Goal: Information Seeking & Learning: Learn about a topic

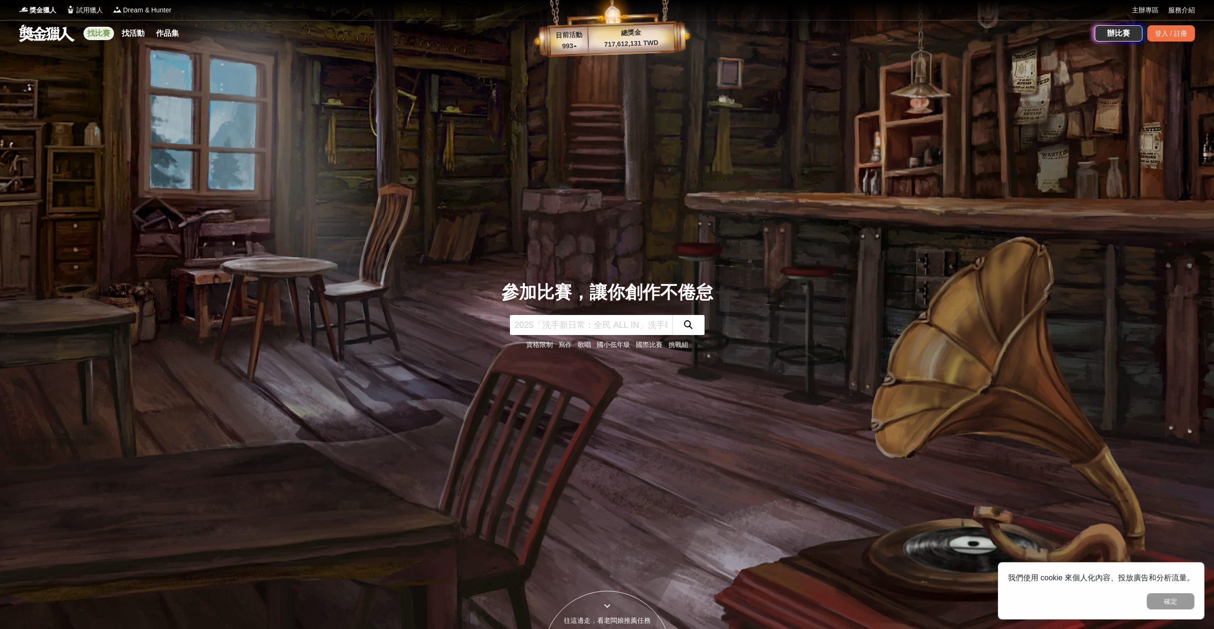
click at [94, 33] on link "找比賽" at bounding box center [98, 33] width 31 height 13
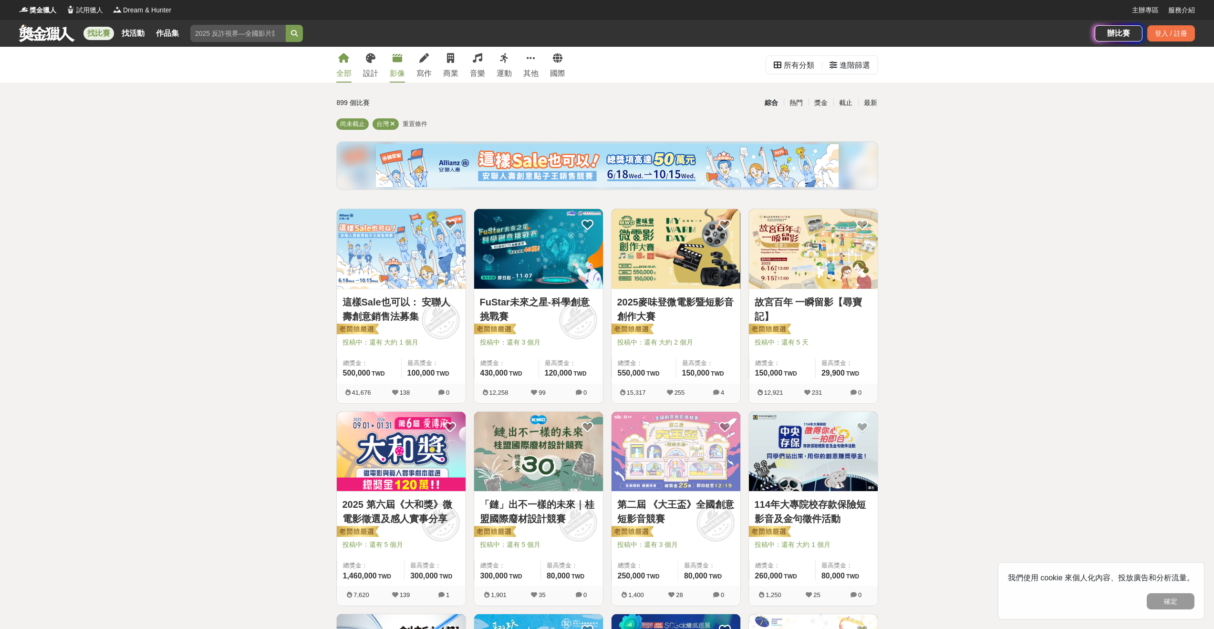
click at [402, 60] on icon at bounding box center [398, 58] width 10 height 10
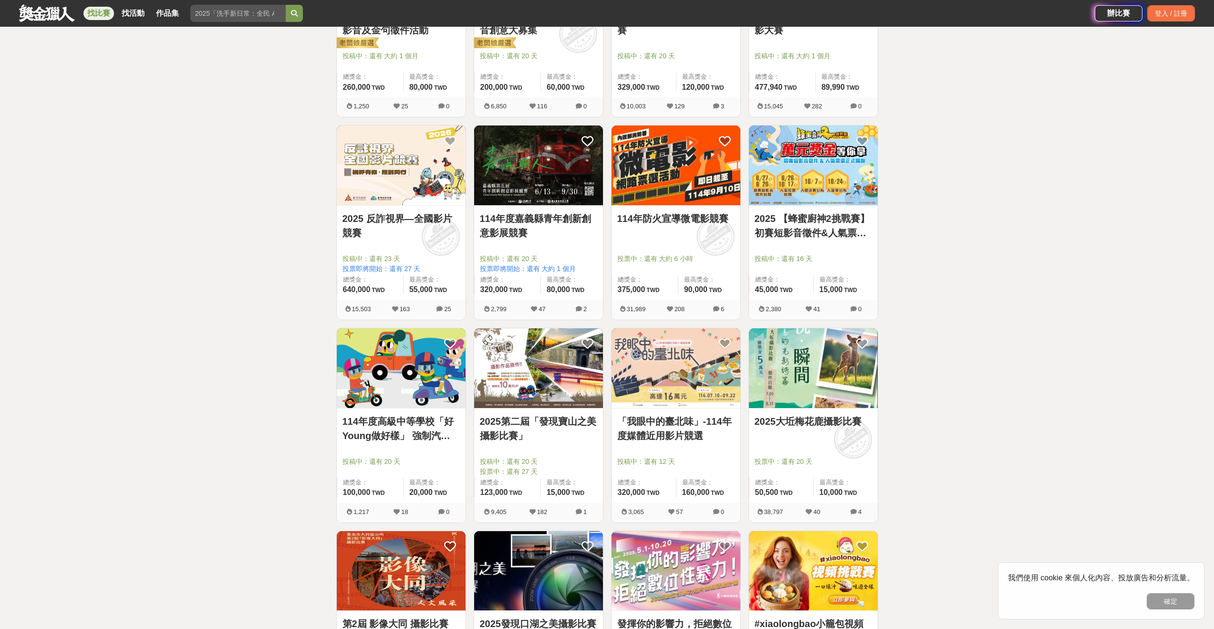
scroll to position [528, 0]
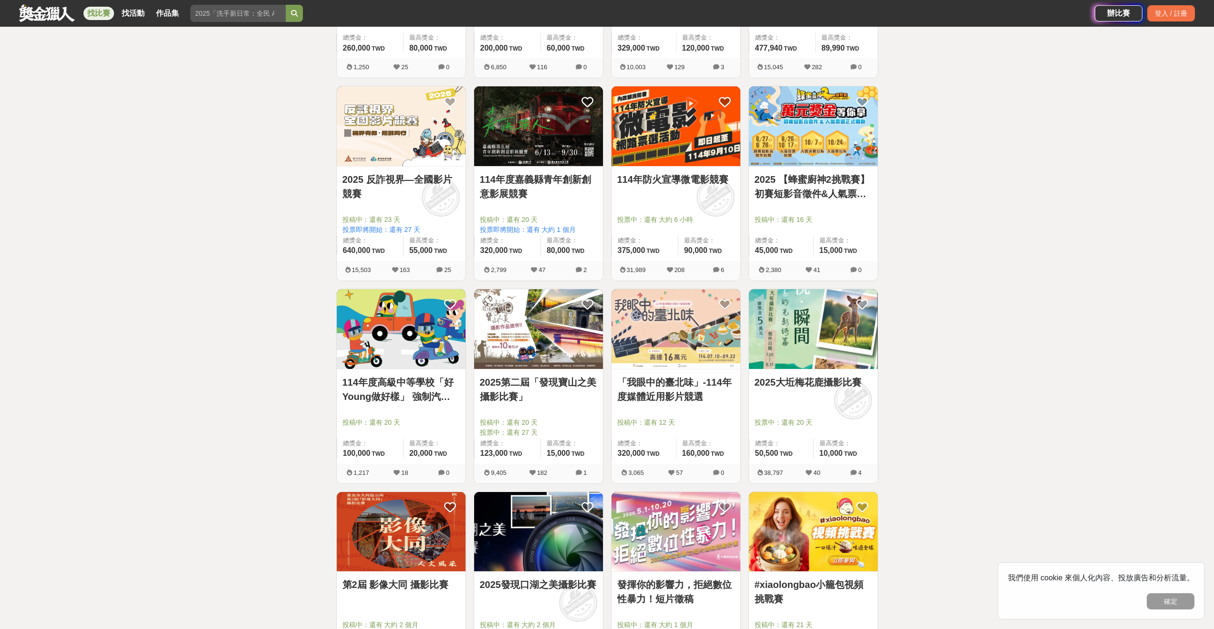
click at [794, 377] on link "2025大坵梅花鹿攝影比賽" at bounding box center [813, 382] width 117 height 14
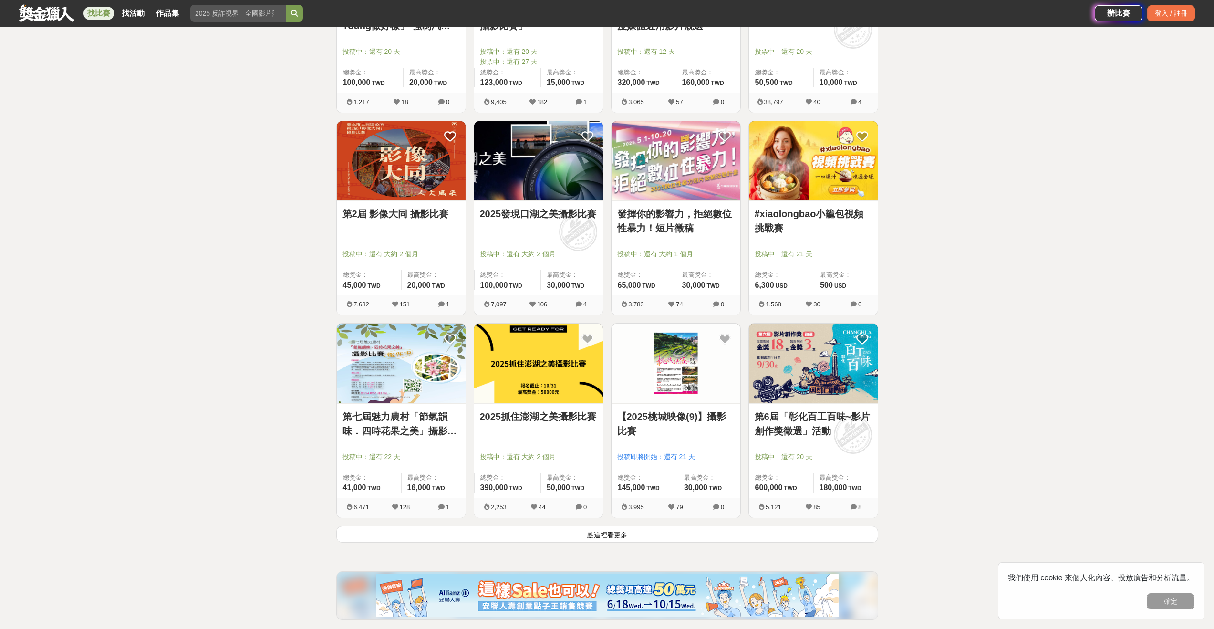
scroll to position [905, 0]
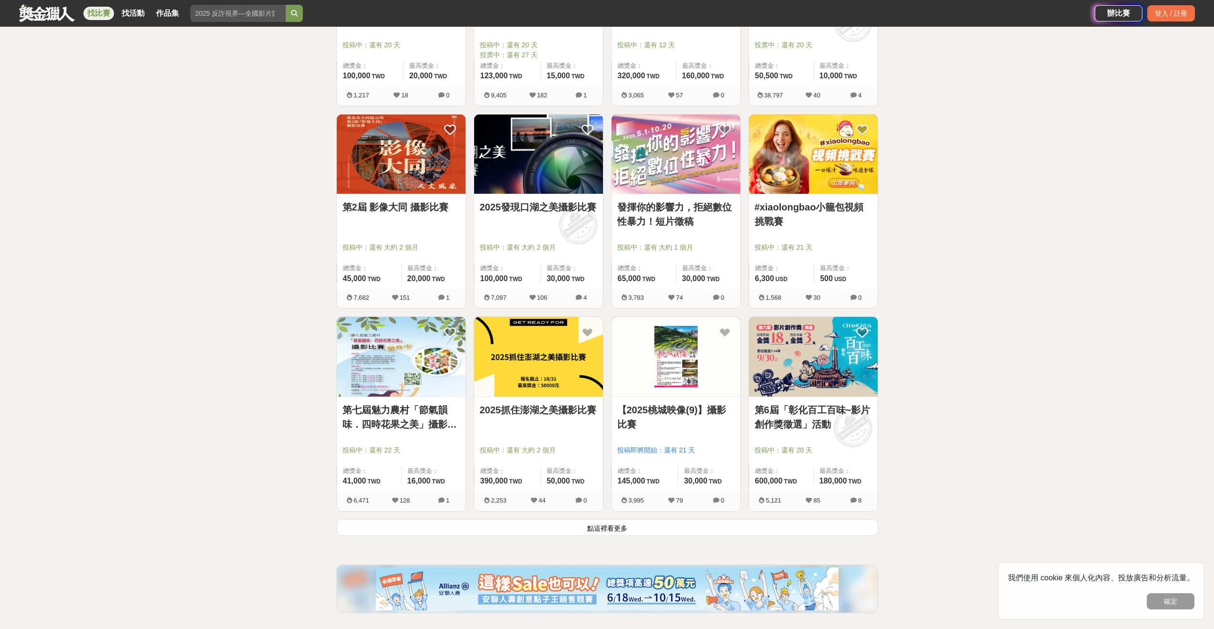
click at [666, 529] on button "點這裡看更多" at bounding box center [607, 527] width 542 height 17
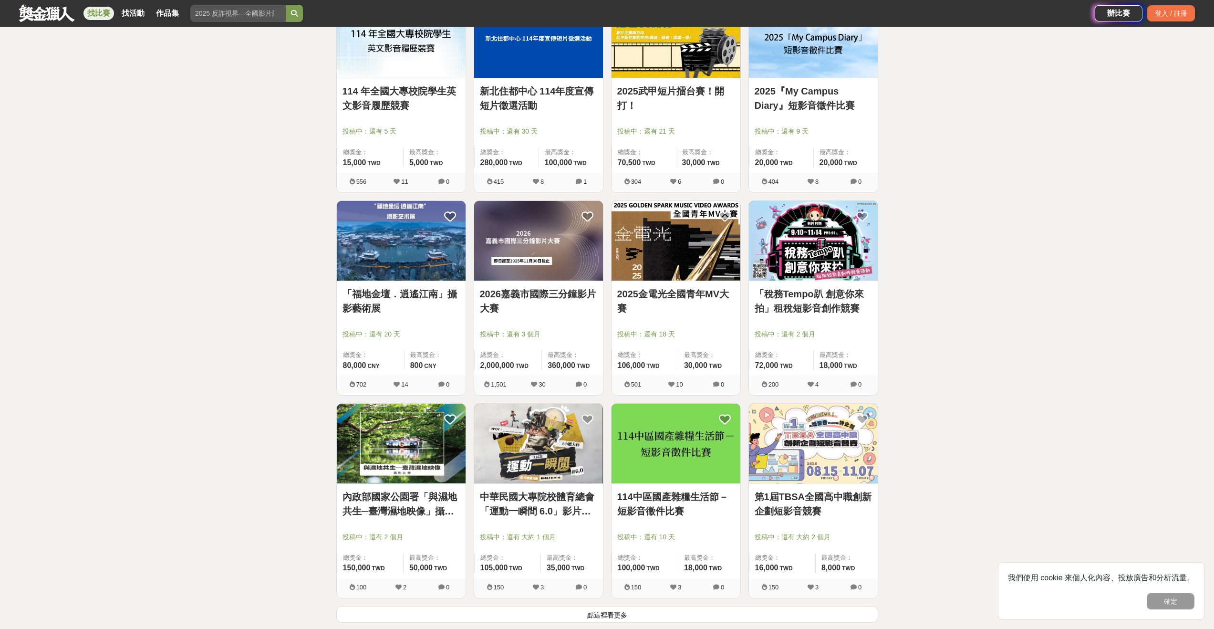
scroll to position [2121, 0]
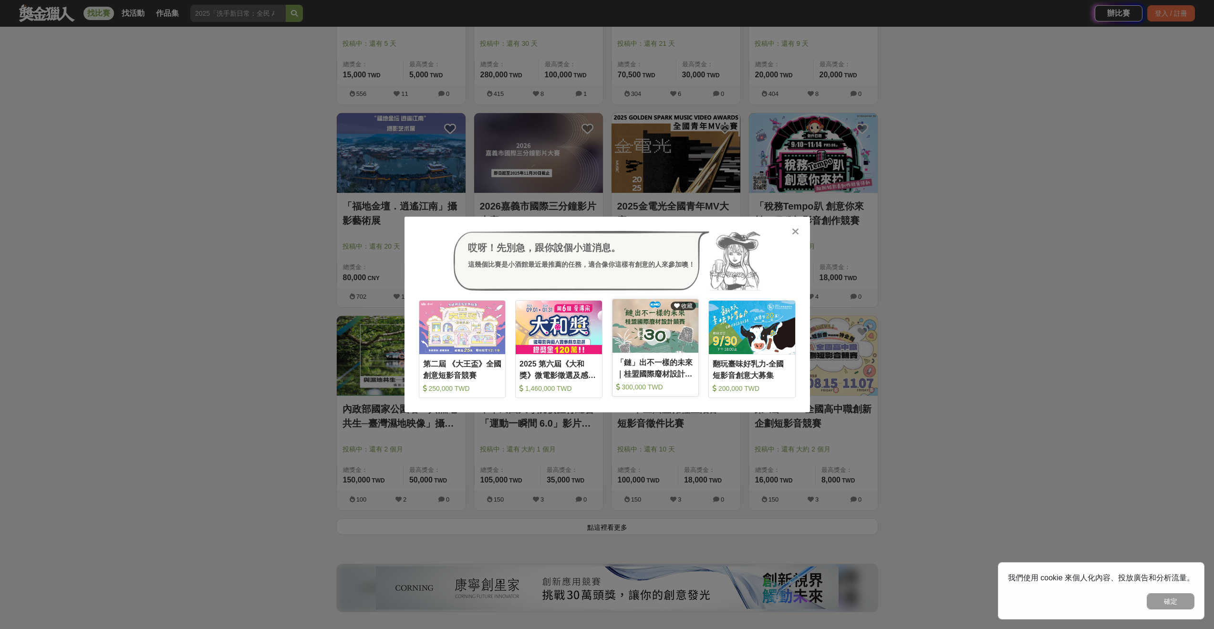
click at [681, 371] on div "「鏈」出不一樣的未來｜桂盟國際廢材設計競賽" at bounding box center [655, 367] width 79 height 21
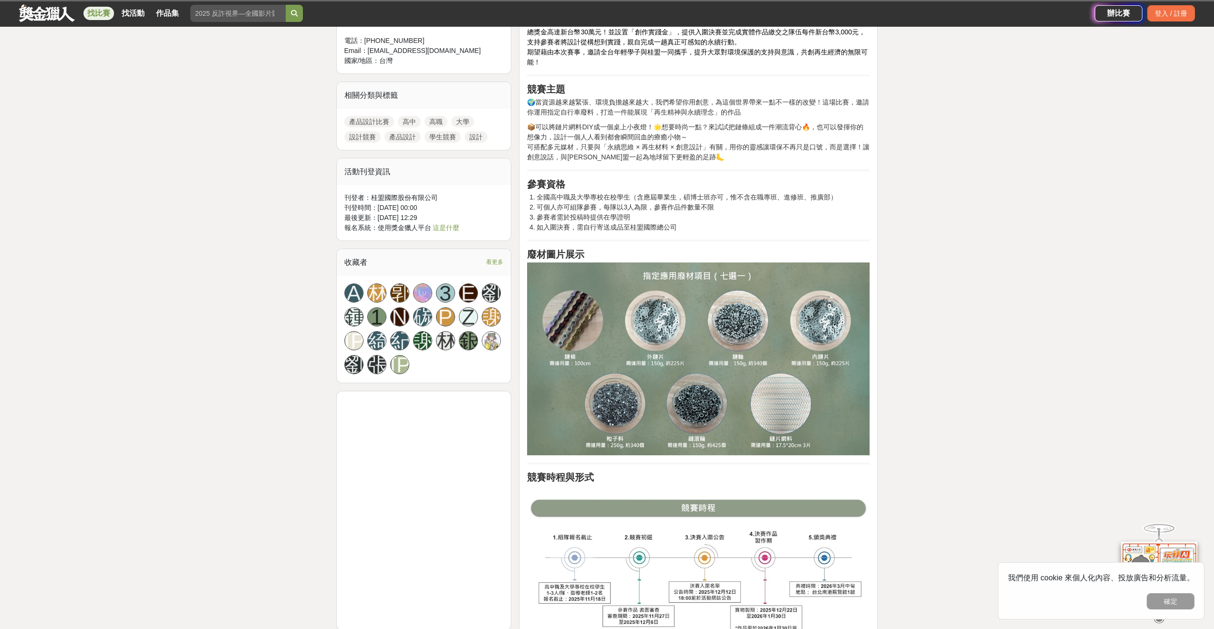
scroll to position [313, 0]
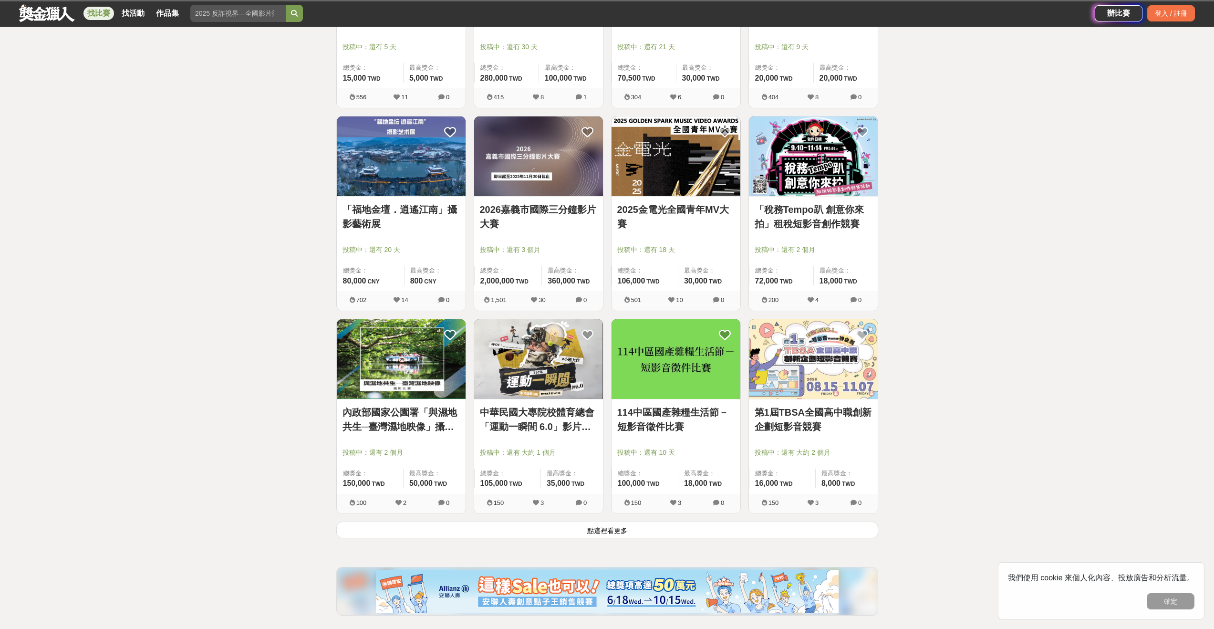
scroll to position [2121, 0]
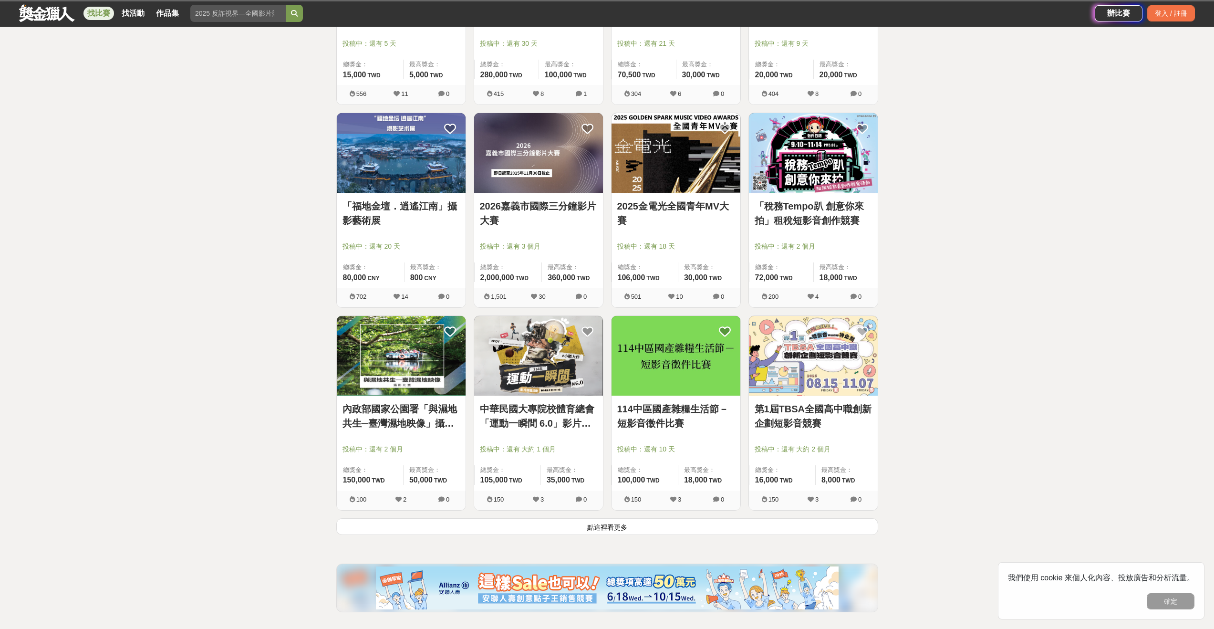
click at [650, 523] on button "點這裡看更多" at bounding box center [607, 526] width 542 height 17
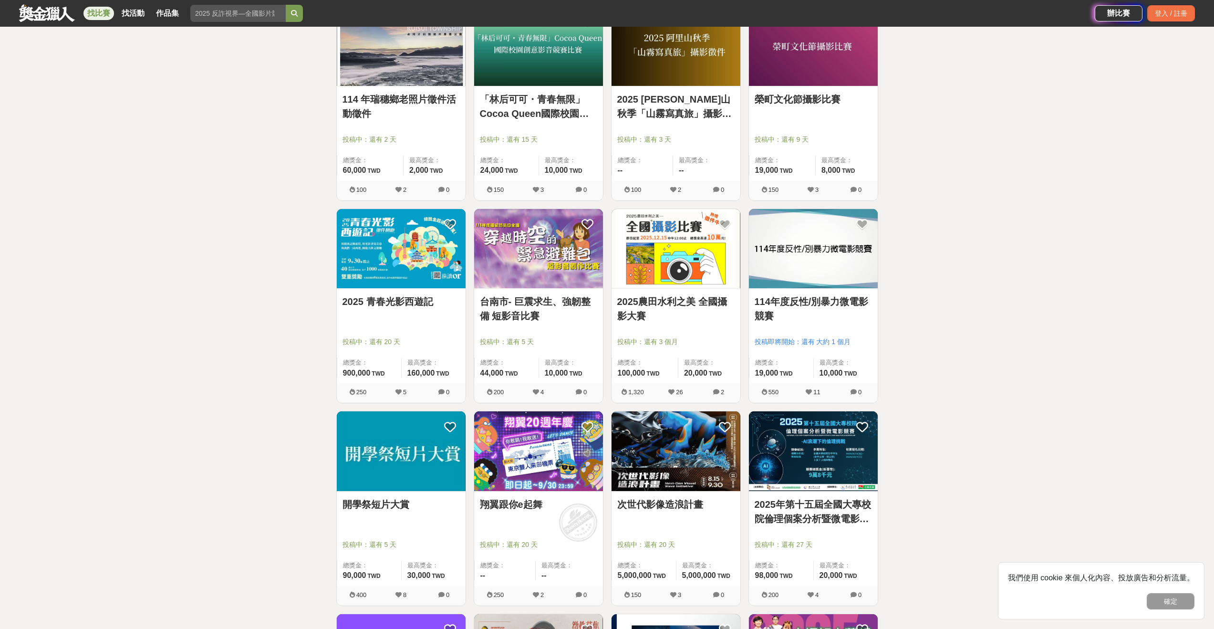
scroll to position [3045, 0]
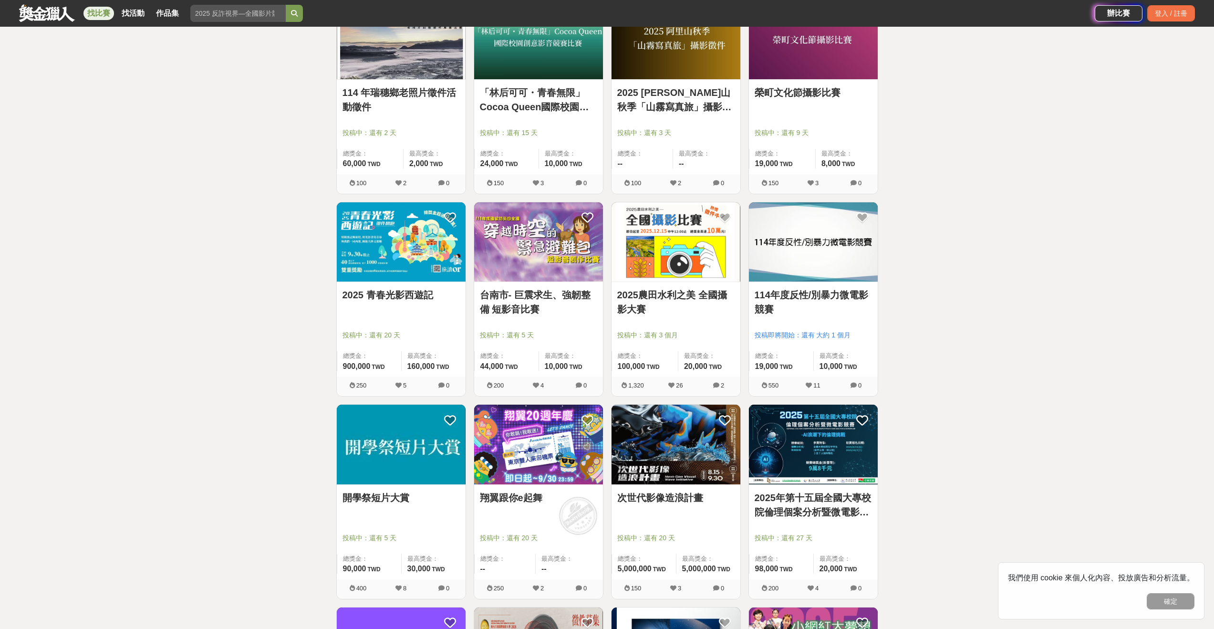
click at [667, 295] on link "2025農田水利之美 全國攝影大賽" at bounding box center [675, 302] width 117 height 29
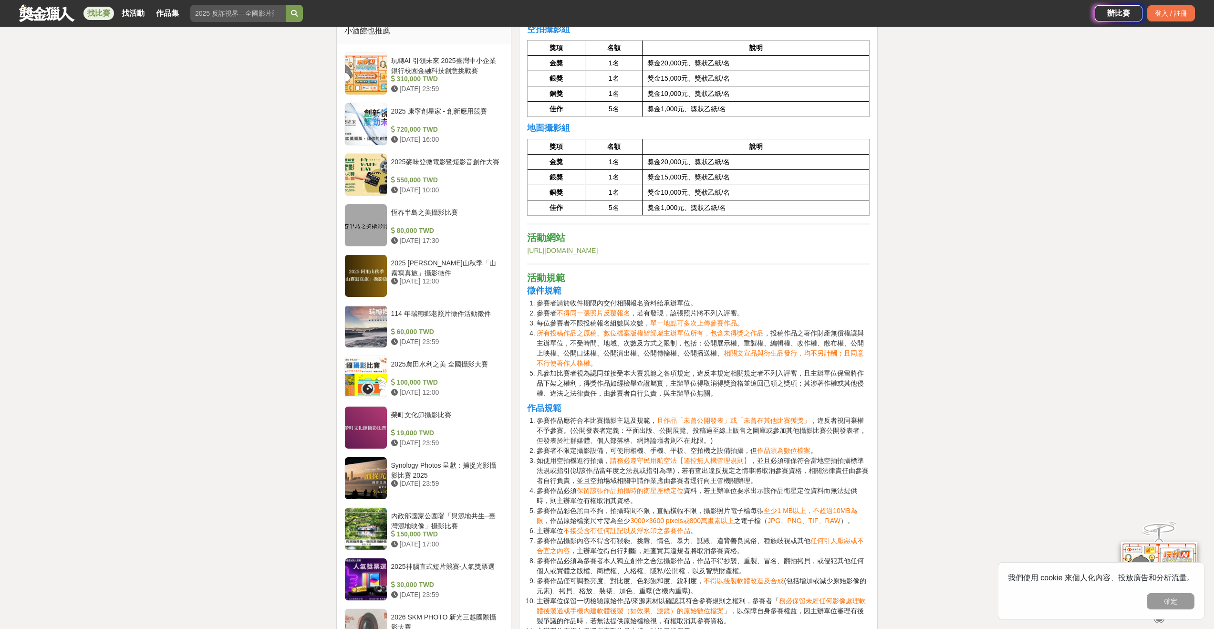
scroll to position [937, 0]
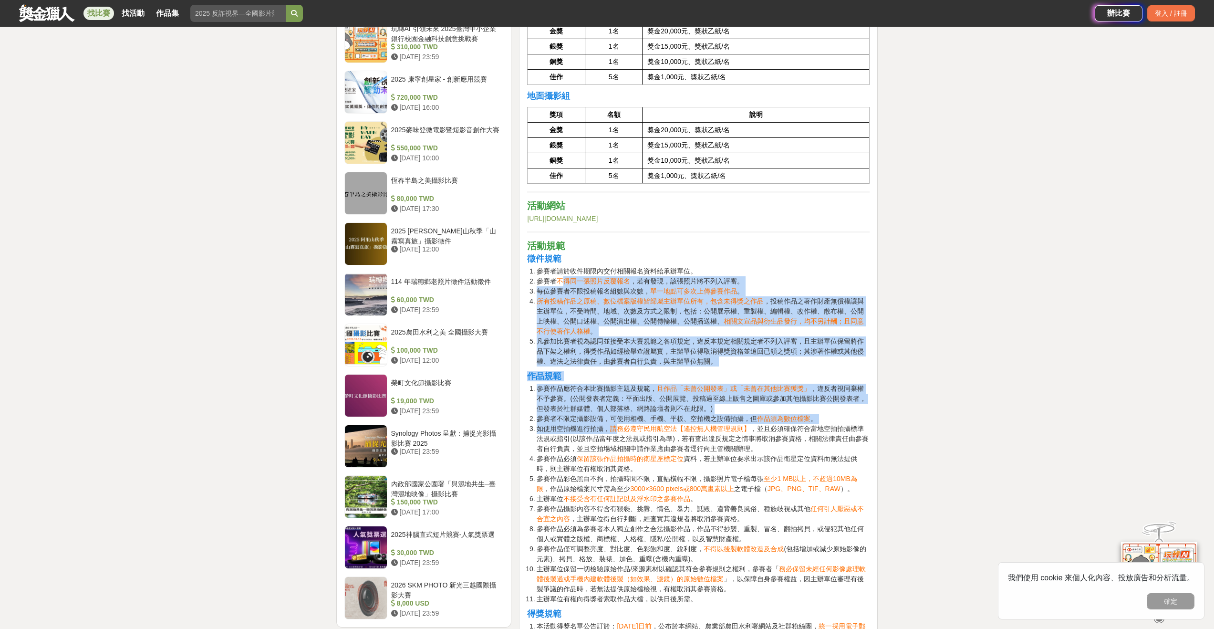
drag, startPoint x: 565, startPoint y: 280, endPoint x: 617, endPoint y: 426, distance: 154.9
click at [617, 426] on div "活動緣起 過去臺灣農業社會時代，建造了許多以灌溉為用途的農田水利設施，經過百年興建與改善，臺灣農田水利日益完善，也成就現今臺灣農業經濟發展的榮景，並在歷史文化…" at bounding box center [698, 241] width 342 height 1698
click at [617, 426] on span "請務必遵守民用航空法【遙控無人機管理規則】" at bounding box center [680, 429] width 140 height 8
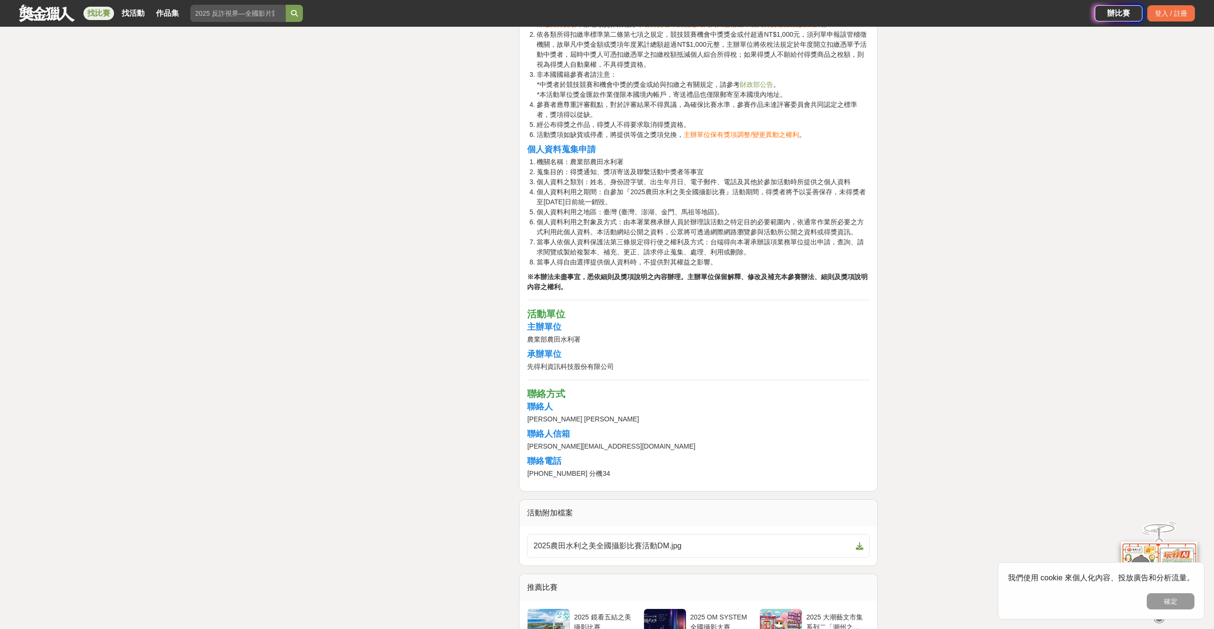
scroll to position [1696, 0]
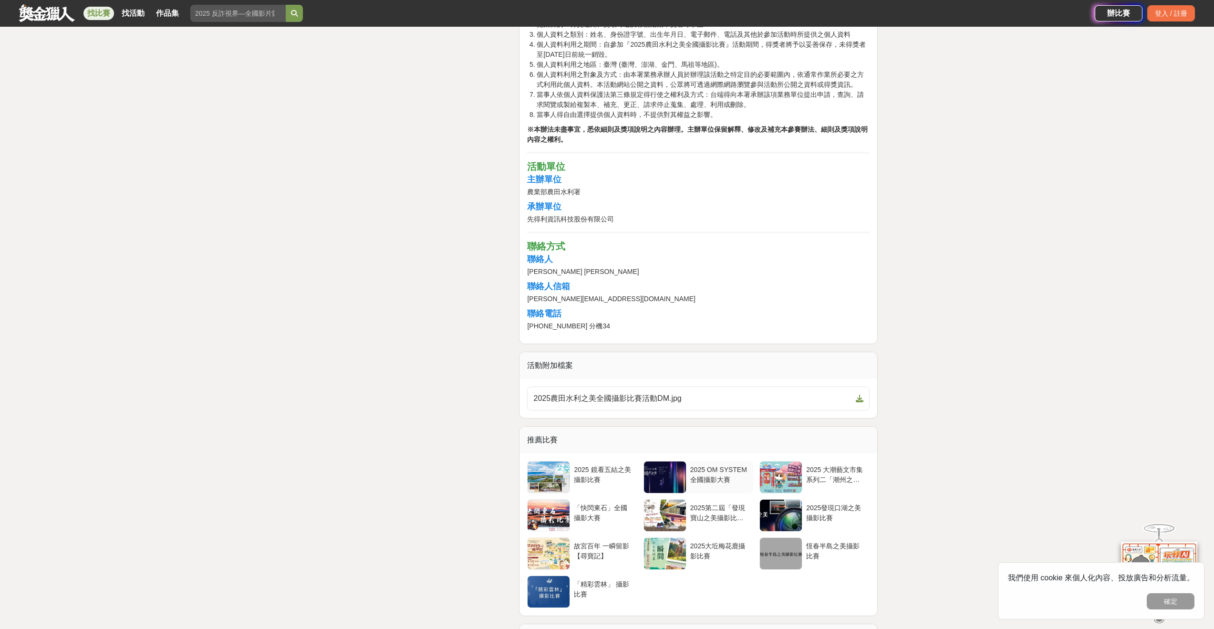
click at [708, 483] on div "2025 OM SYSTEM全國攝影大賽" at bounding box center [720, 474] width 60 height 18
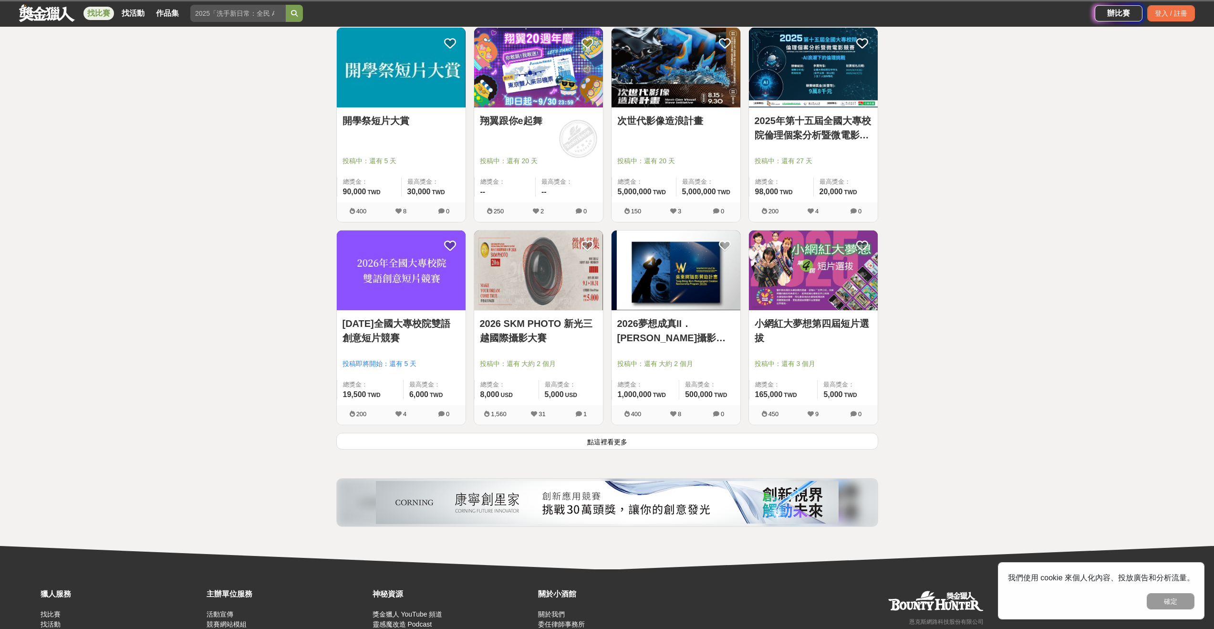
scroll to position [3496, 0]
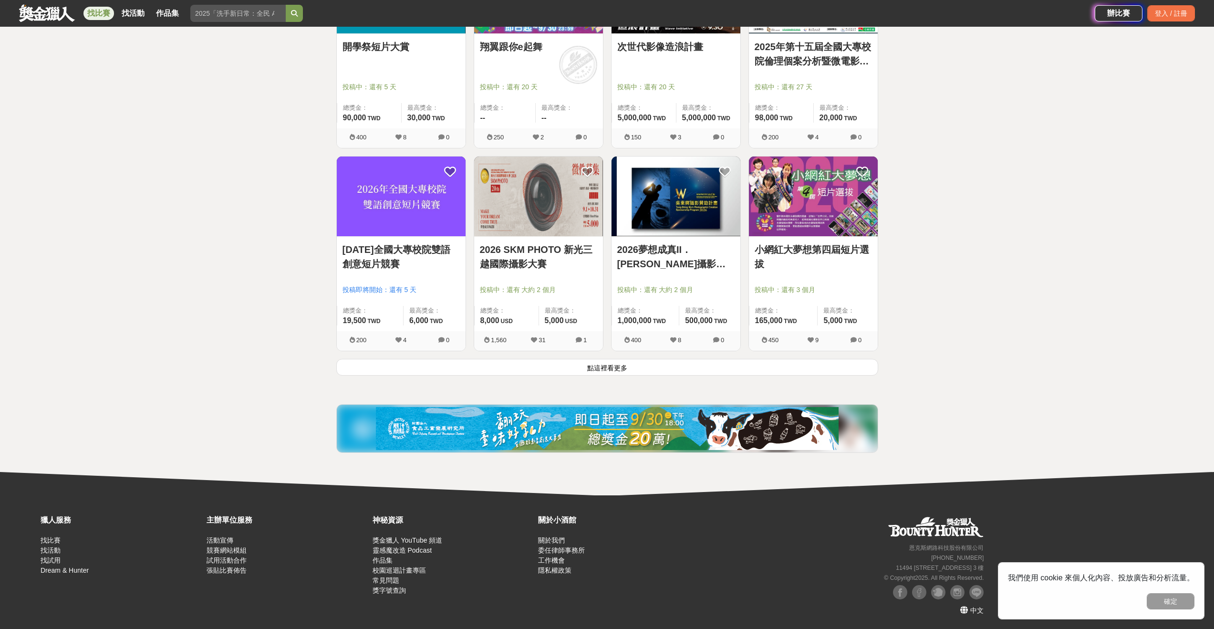
click at [593, 369] on button "點這裡看更多" at bounding box center [607, 367] width 542 height 17
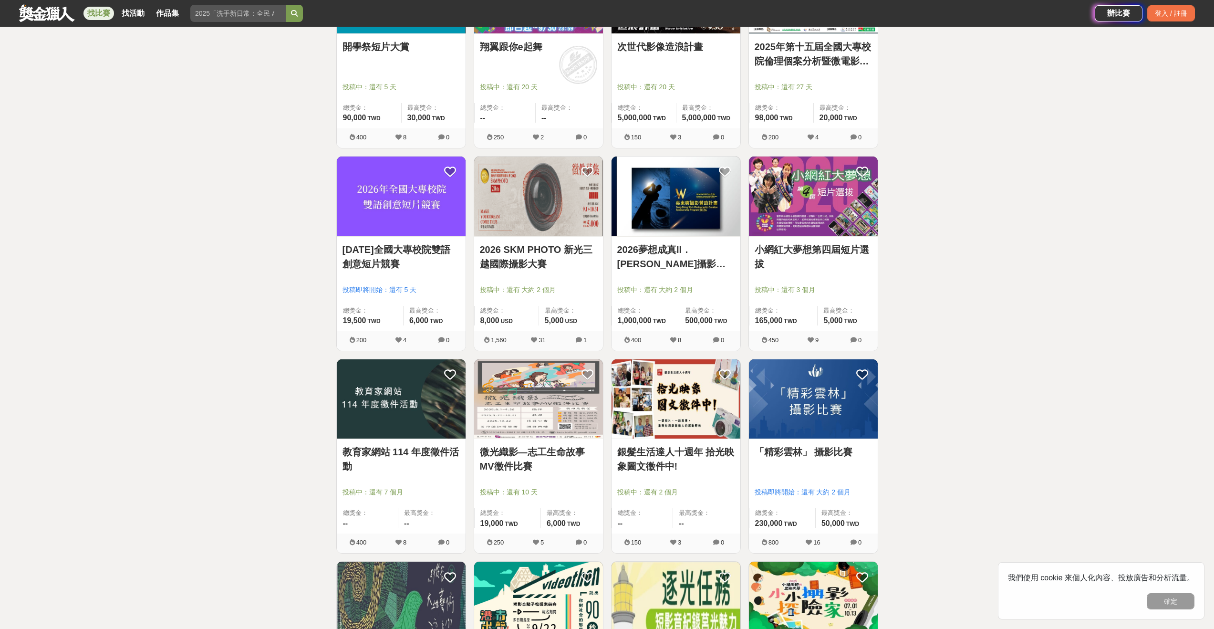
click at [687, 251] on link "2026夢想成真II．[PERSON_NAME]攝影贊助計畫" at bounding box center [675, 256] width 117 height 29
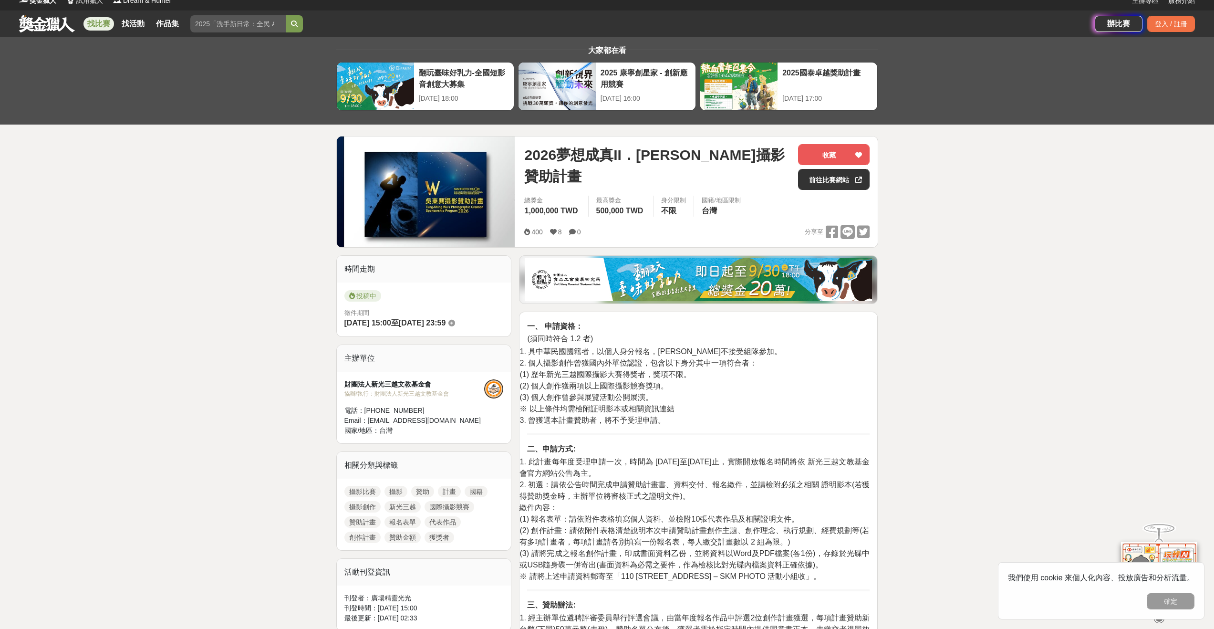
scroll to position [10, 0]
drag, startPoint x: 560, startPoint y: 363, endPoint x: 685, endPoint y: 366, distance: 125.9
click at [684, 365] on span "2. 個人攝影創作曾獲國內外單位認證，包含以下身分其中一項符合者：" at bounding box center [638, 362] width 238 height 8
click at [686, 366] on span "2. 個人攝影創作曾獲國內外單位認證，包含以下身分其中一項符合者：" at bounding box center [638, 362] width 238 height 8
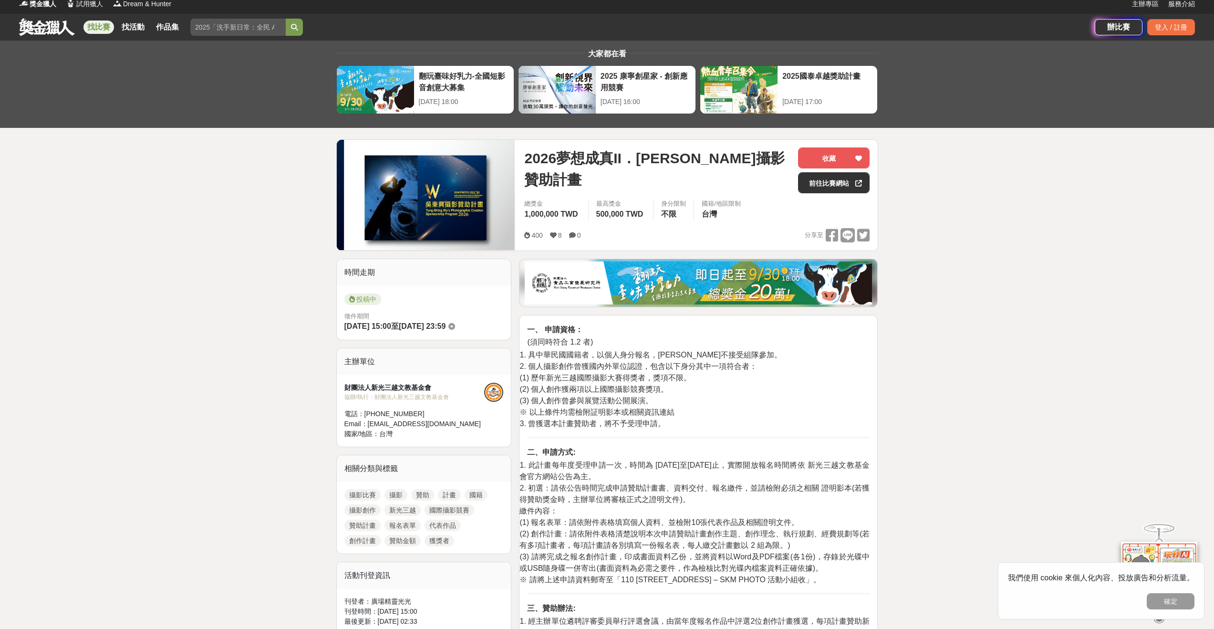
scroll to position [45, 0]
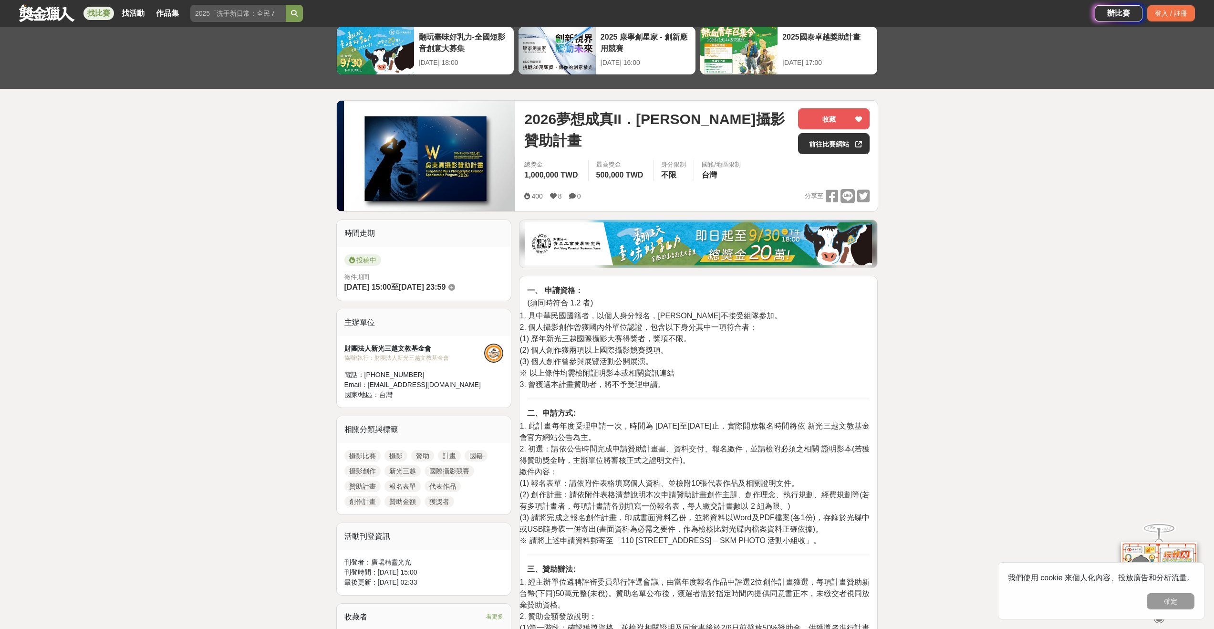
click at [39, 16] on link at bounding box center [47, 13] width 58 height 18
